Goal: Task Accomplishment & Management: Use online tool/utility

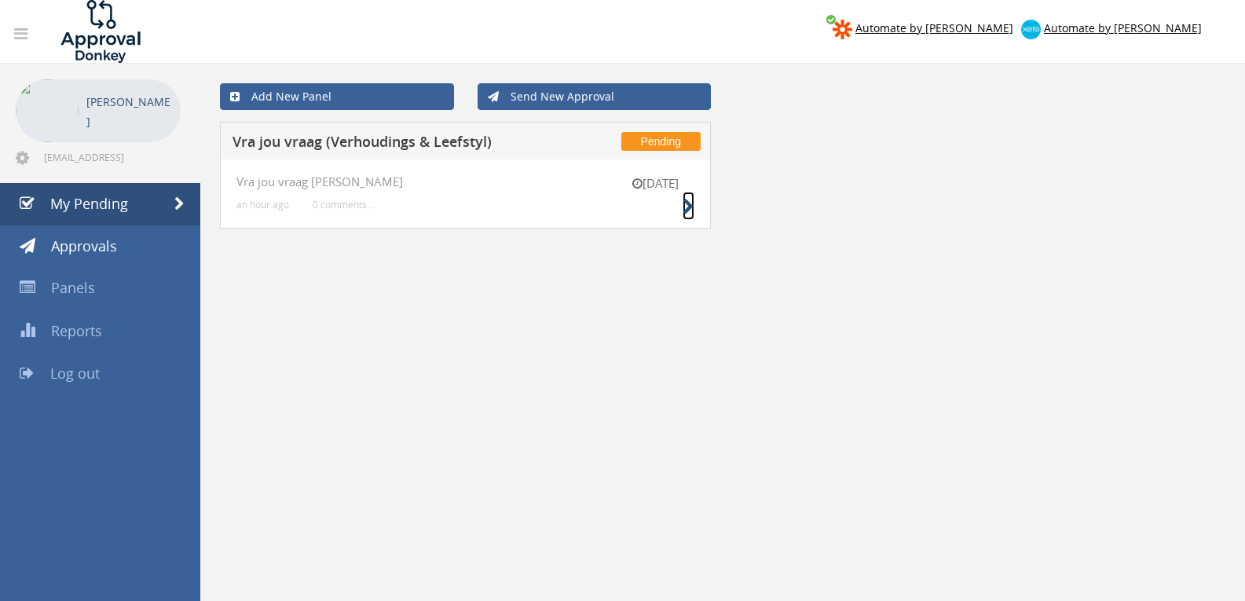
click at [694, 209] on icon at bounding box center [689, 207] width 12 height 16
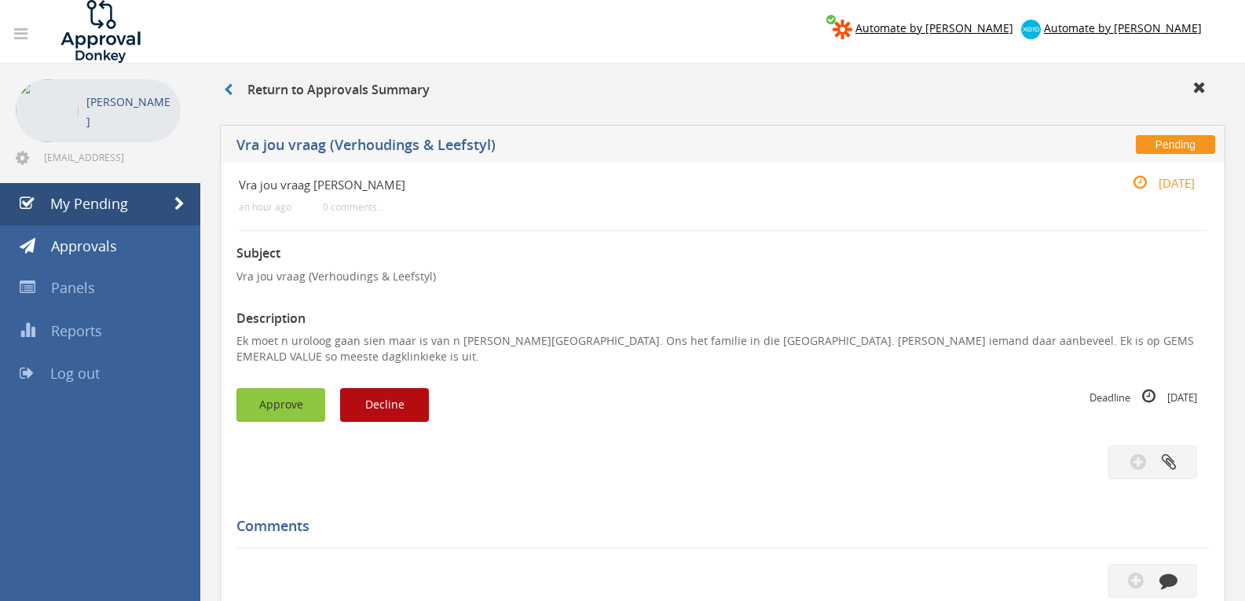
click at [289, 396] on button "Approve" at bounding box center [280, 405] width 89 height 34
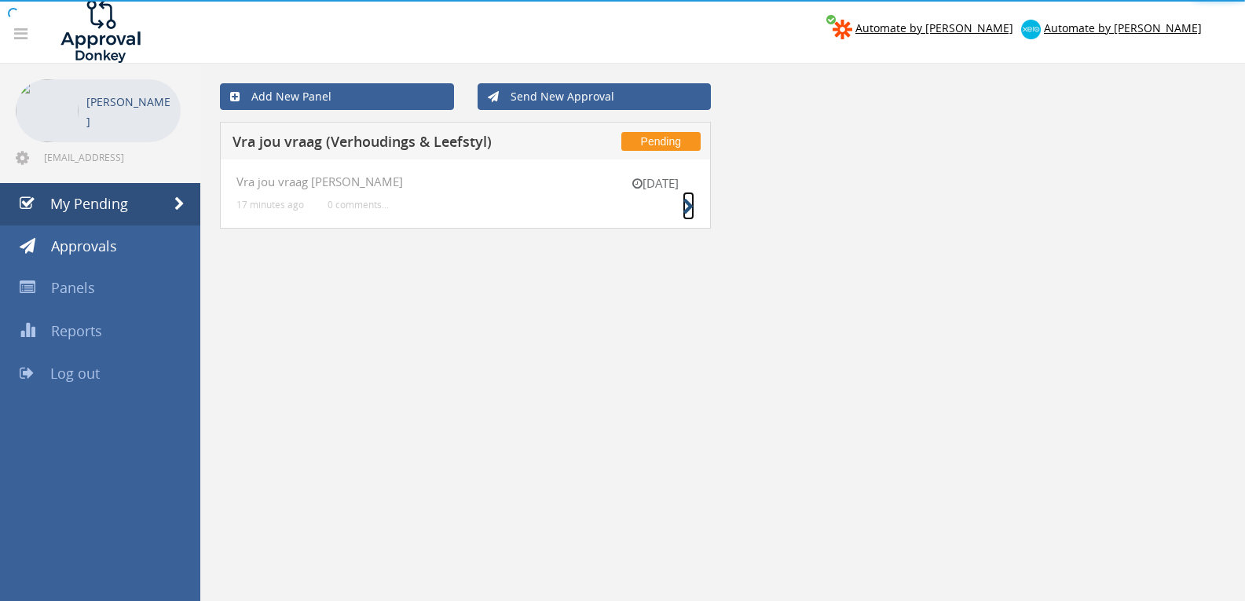
click at [689, 206] on icon at bounding box center [689, 207] width 12 height 16
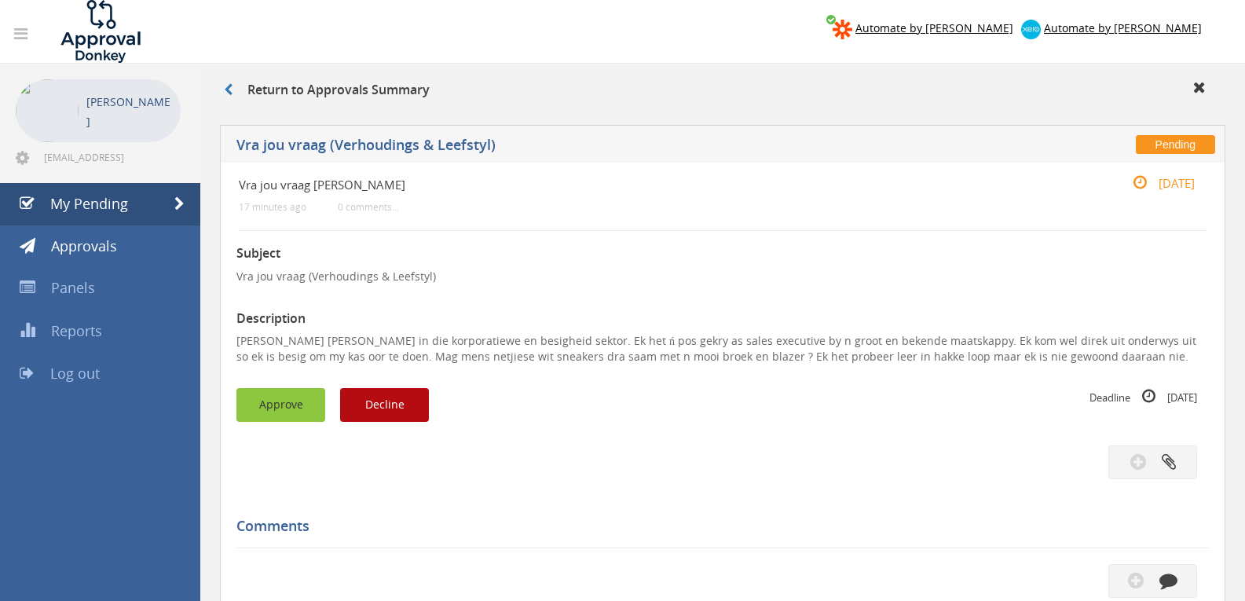
click at [290, 408] on button "Approve" at bounding box center [280, 405] width 89 height 34
